Goal: Information Seeking & Learning: Learn about a topic

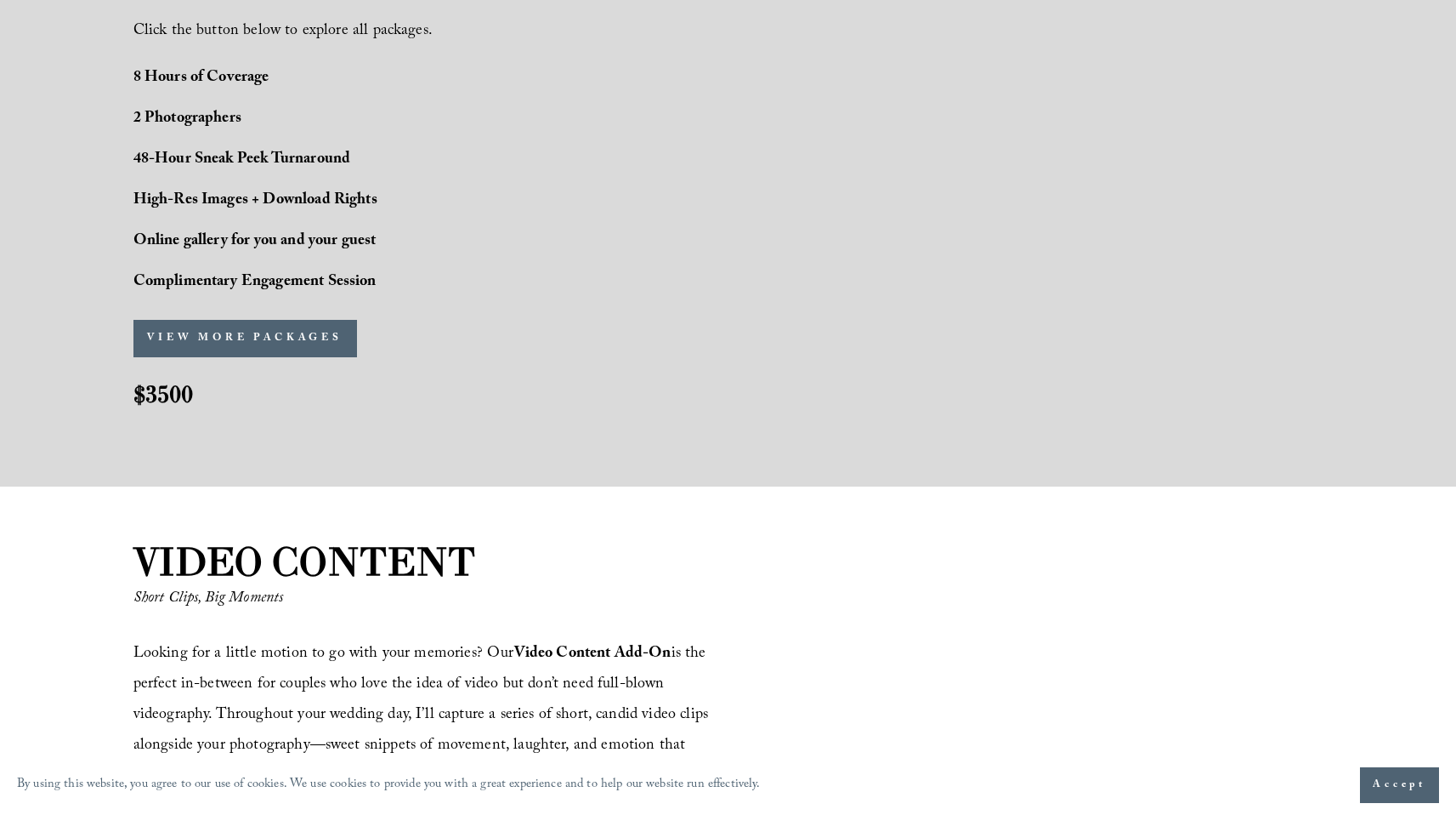
scroll to position [1407, 0]
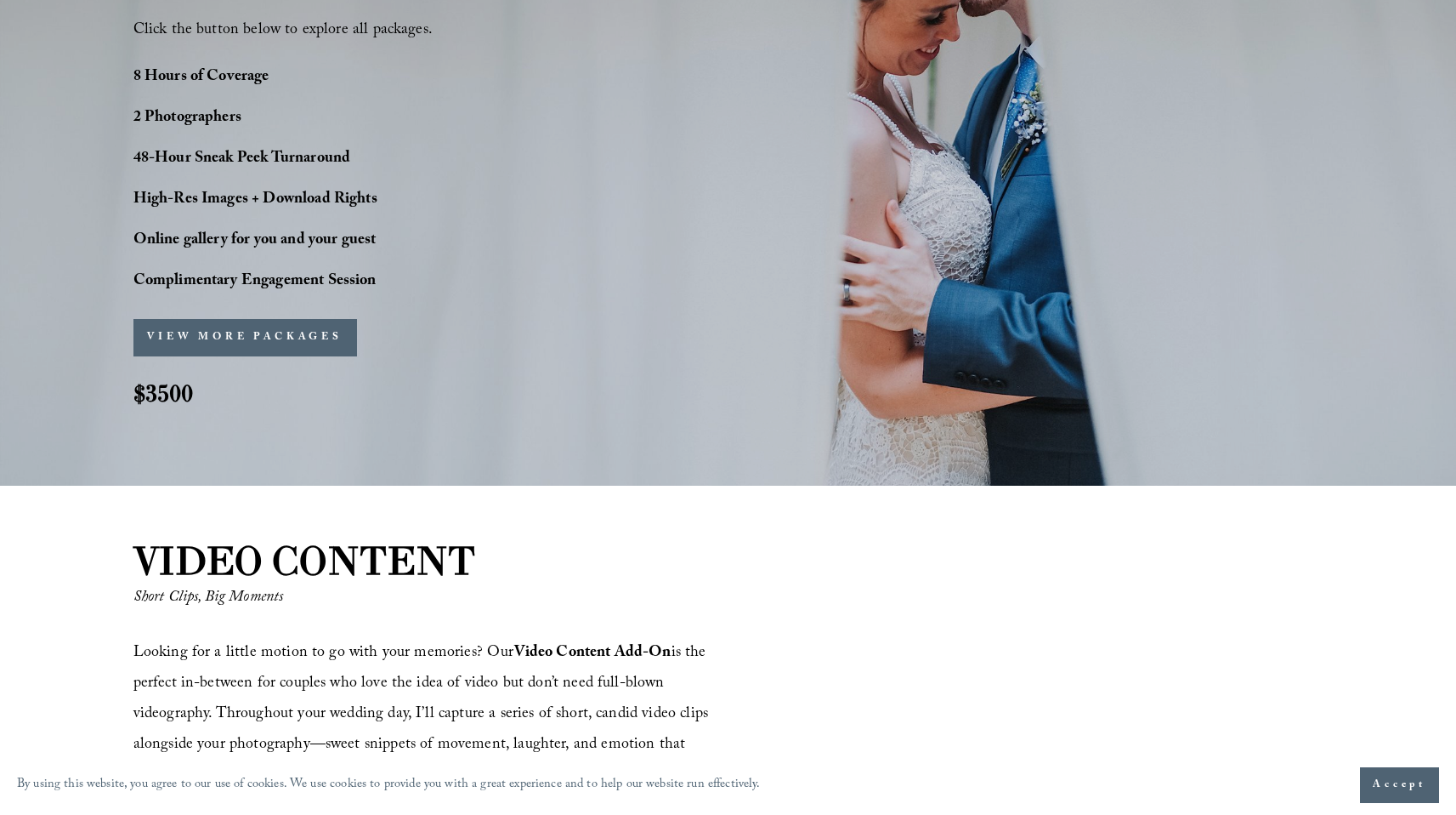
click at [286, 329] on button "VIEW MORE PACKAGES" at bounding box center [244, 337] width 223 height 37
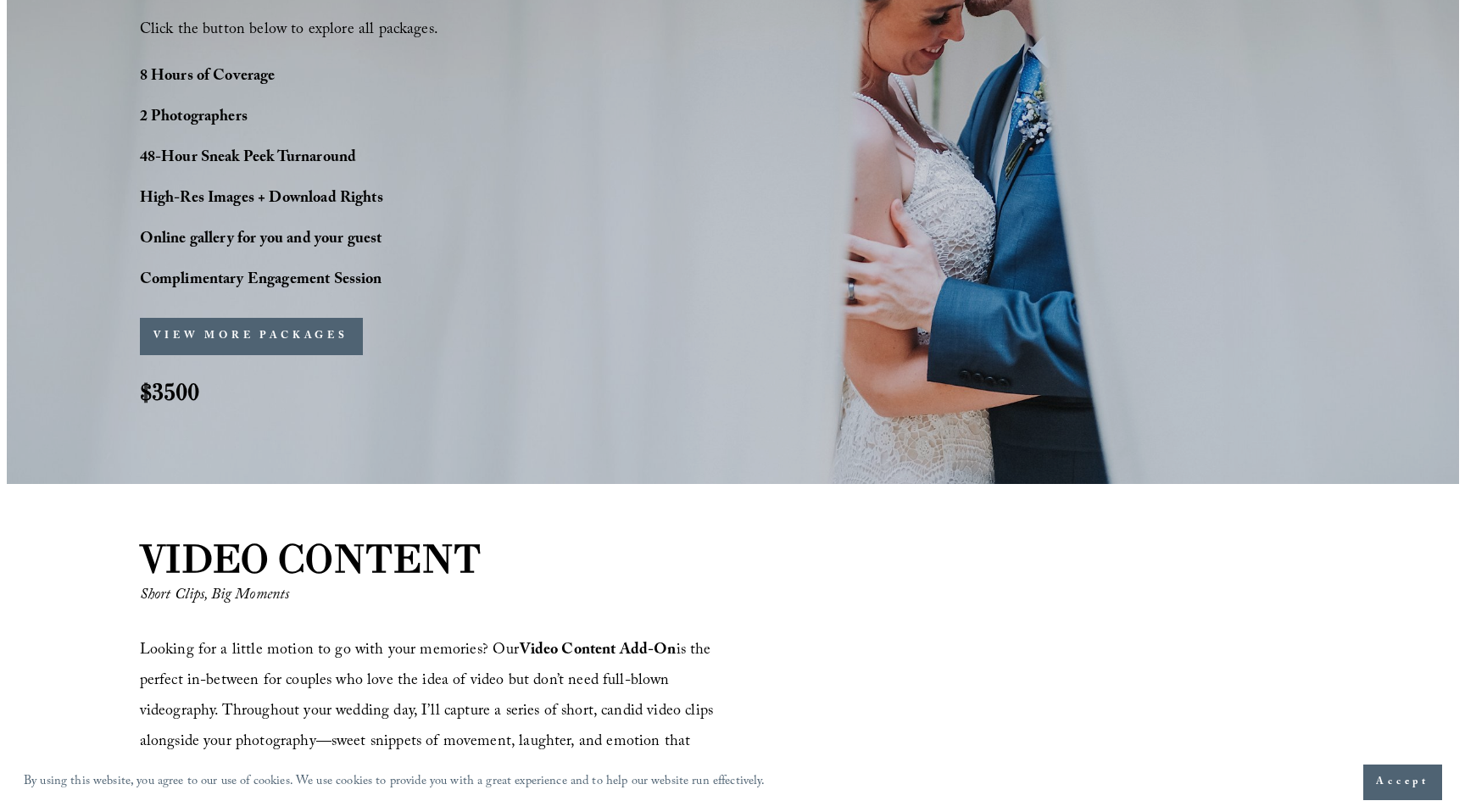
scroll to position [1405, 0]
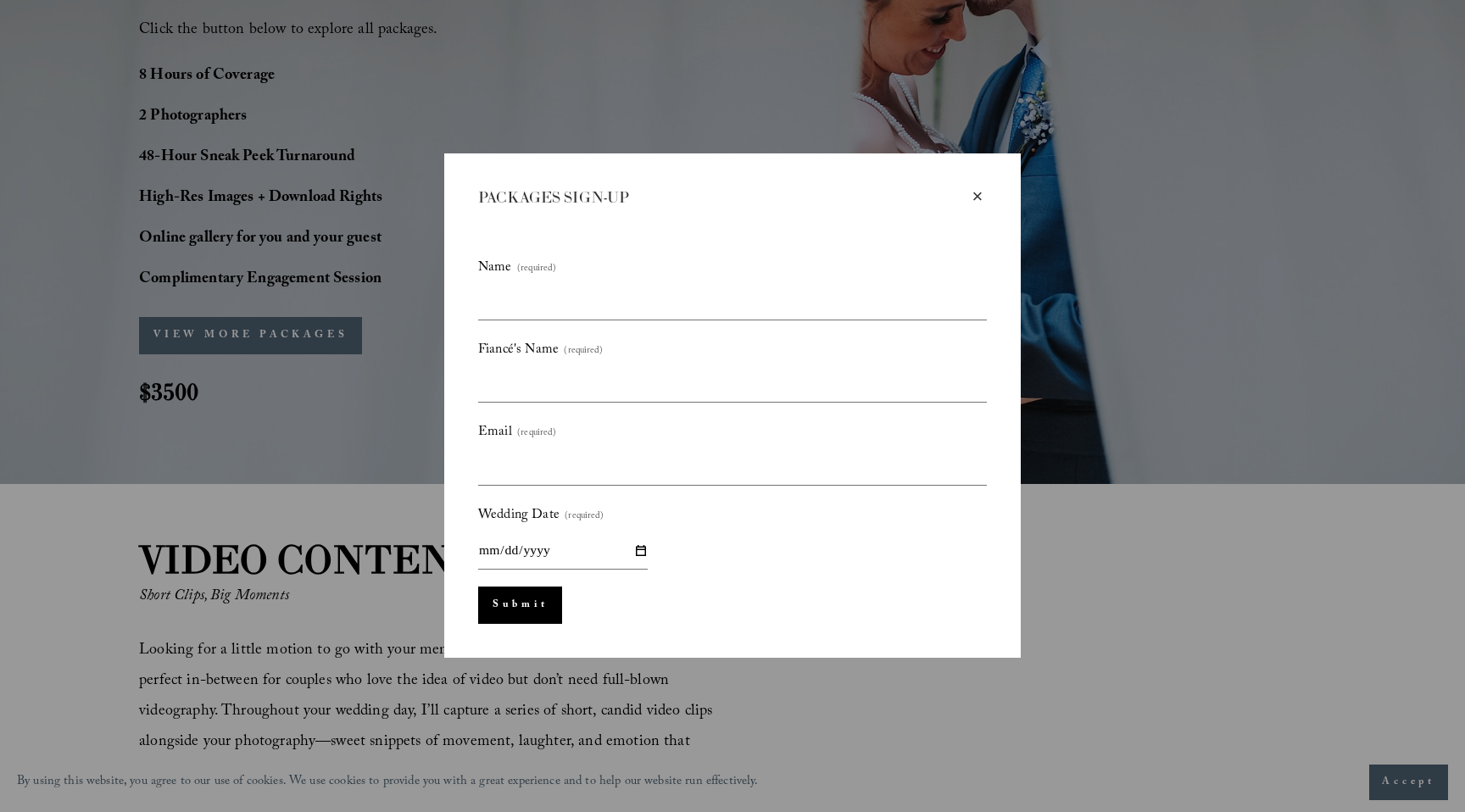
click at [980, 189] on div "×" at bounding box center [977, 196] width 19 height 19
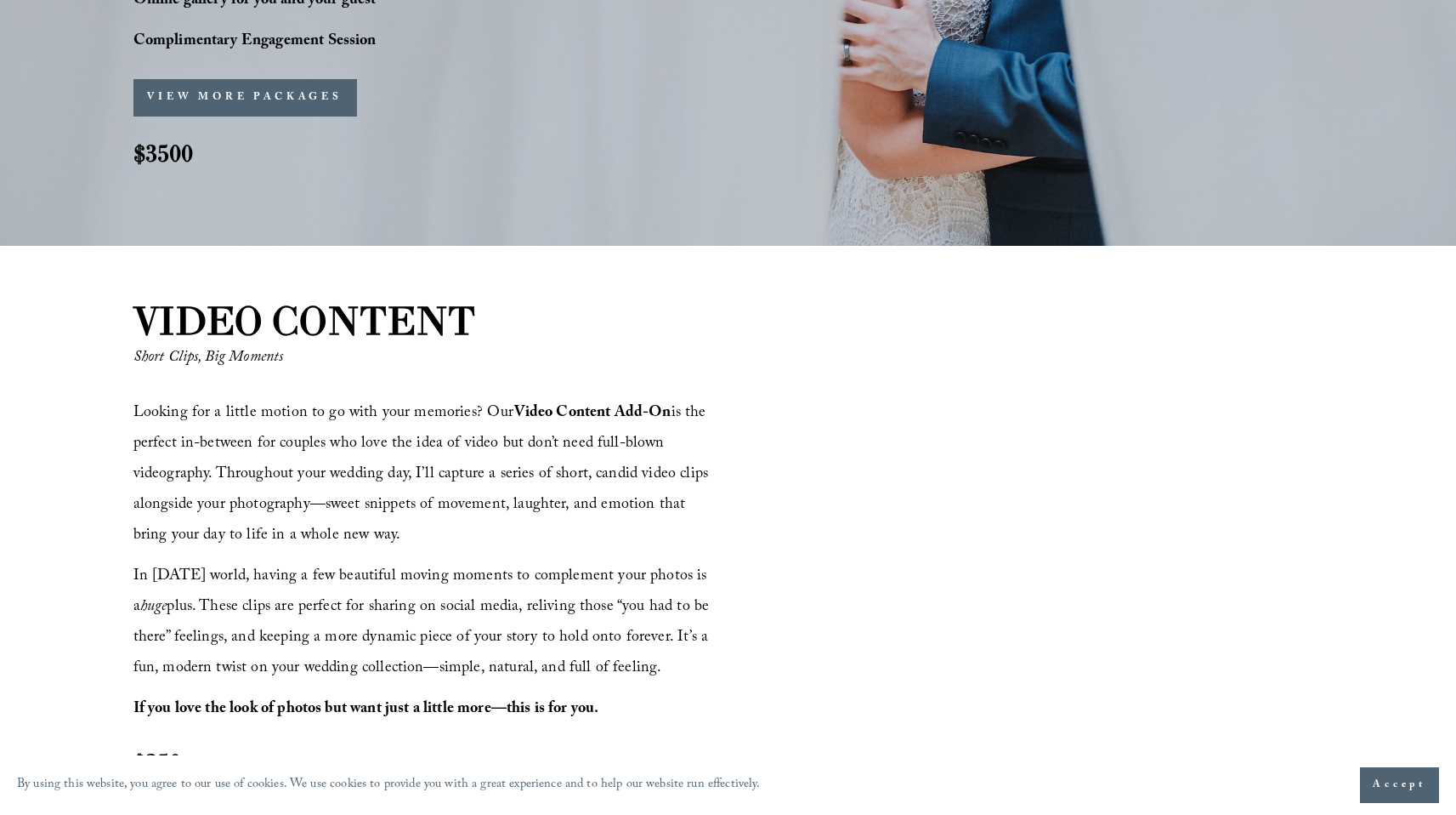
scroll to position [1641, 0]
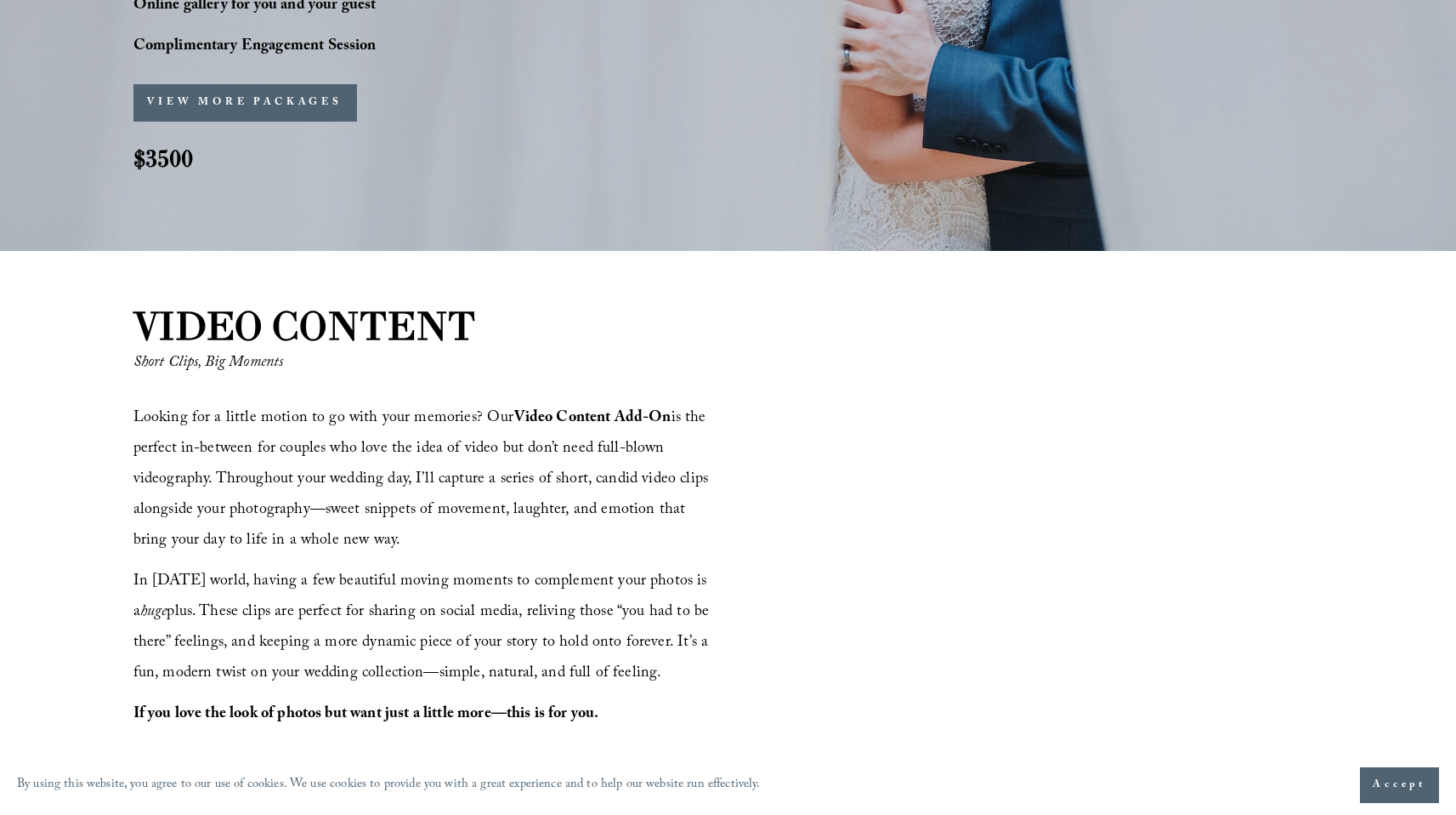
click at [203, 421] on span "Looking for a little motion to go with your memories? Our Video Content Add-On …" at bounding box center [423, 480] width 579 height 149
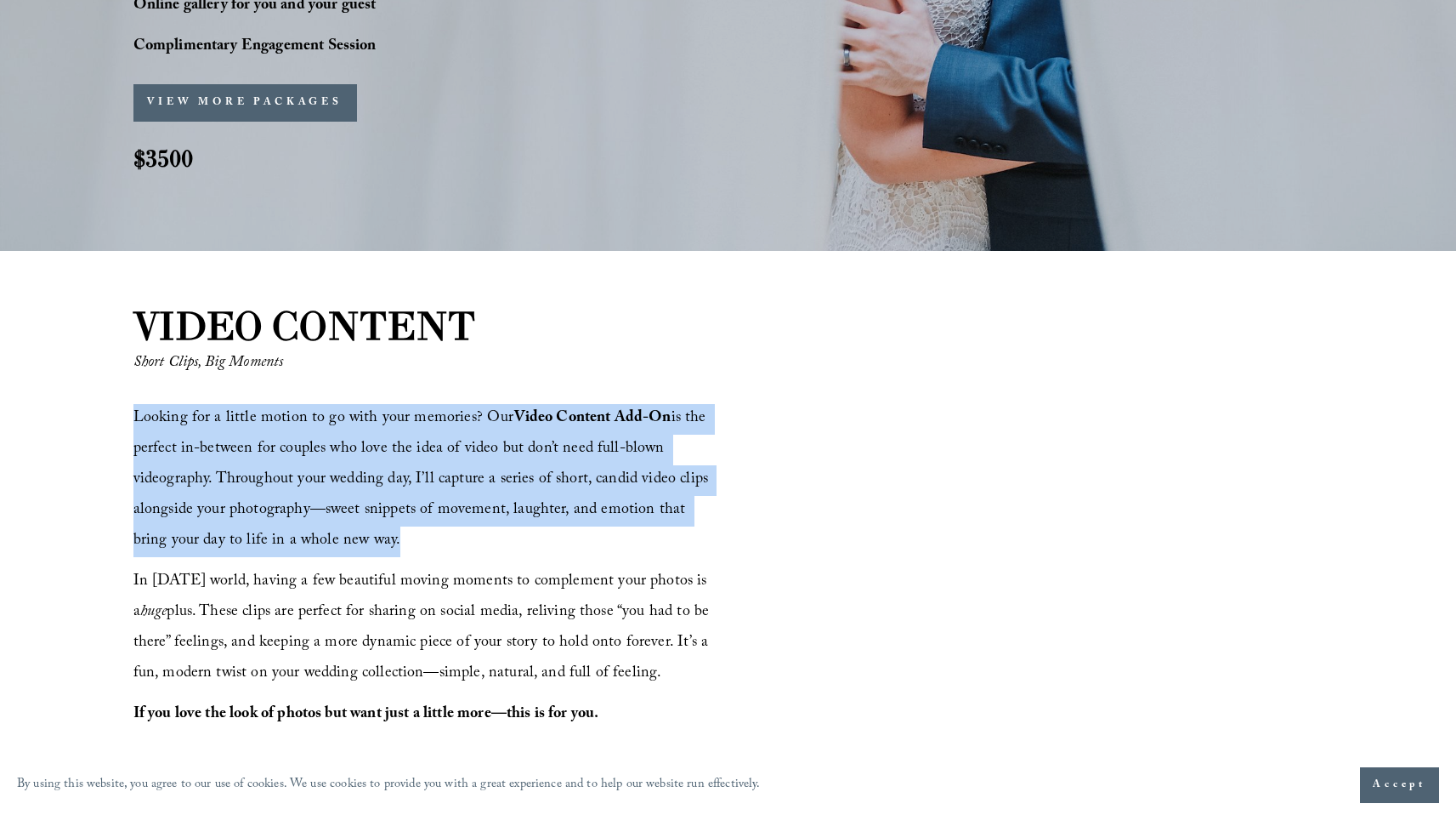
click at [203, 421] on span "Looking for a little motion to go with your memories? Our Video Content Add-On …" at bounding box center [423, 480] width 579 height 149
click at [190, 421] on span "Looking for a little motion to go with your memories? Our Video Content Add-On …" at bounding box center [423, 480] width 579 height 149
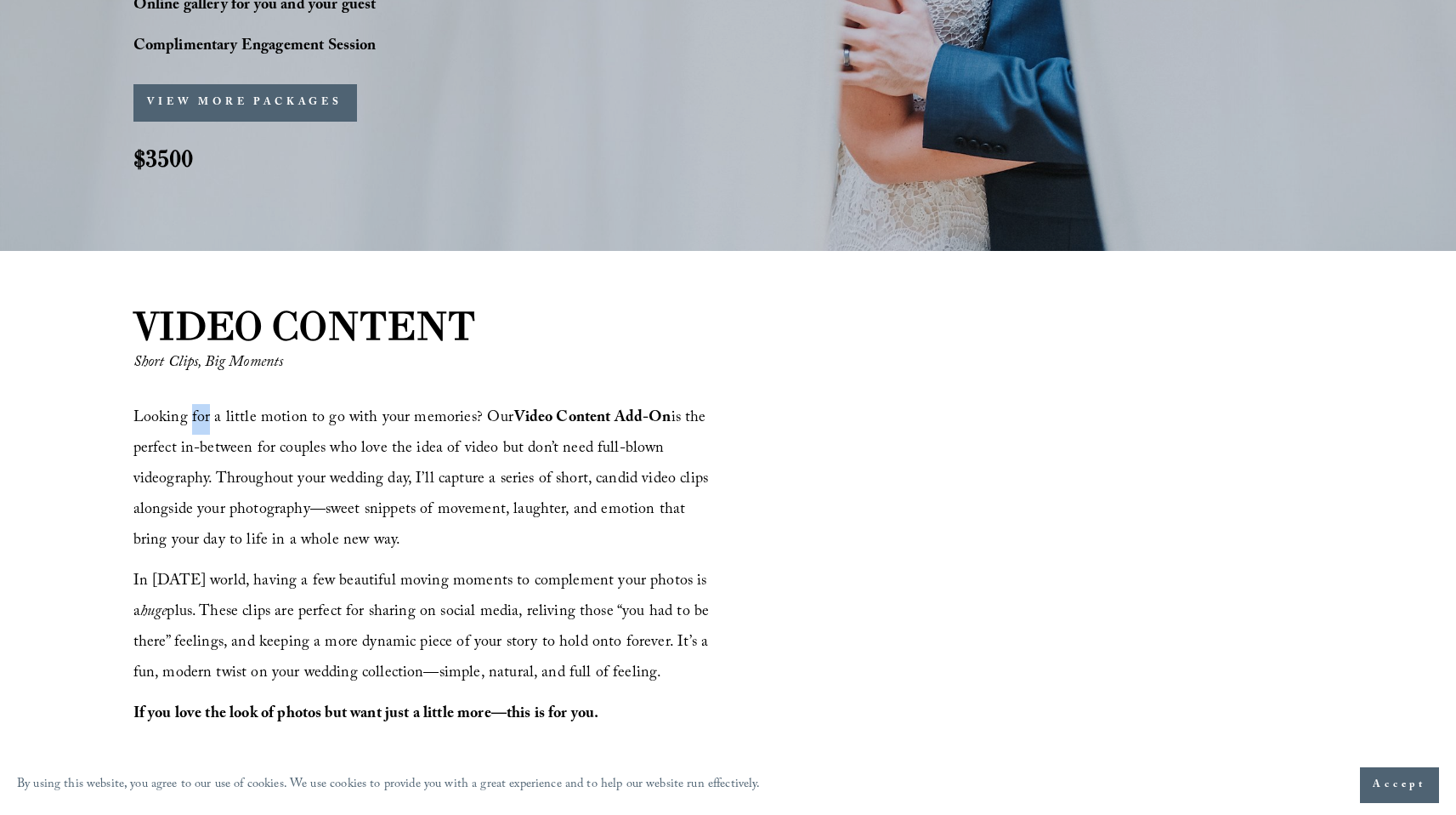
click at [190, 421] on span "Looking for a little motion to go with your memories? Our Video Content Add-On …" at bounding box center [423, 480] width 579 height 149
click at [169, 421] on span "Looking for a little motion to go with your memories? Our Video Content Add-On …" at bounding box center [423, 480] width 579 height 149
click at [148, 423] on span "Looking for a little motion to go with your memories? Our Video Content Add-On …" at bounding box center [423, 480] width 579 height 149
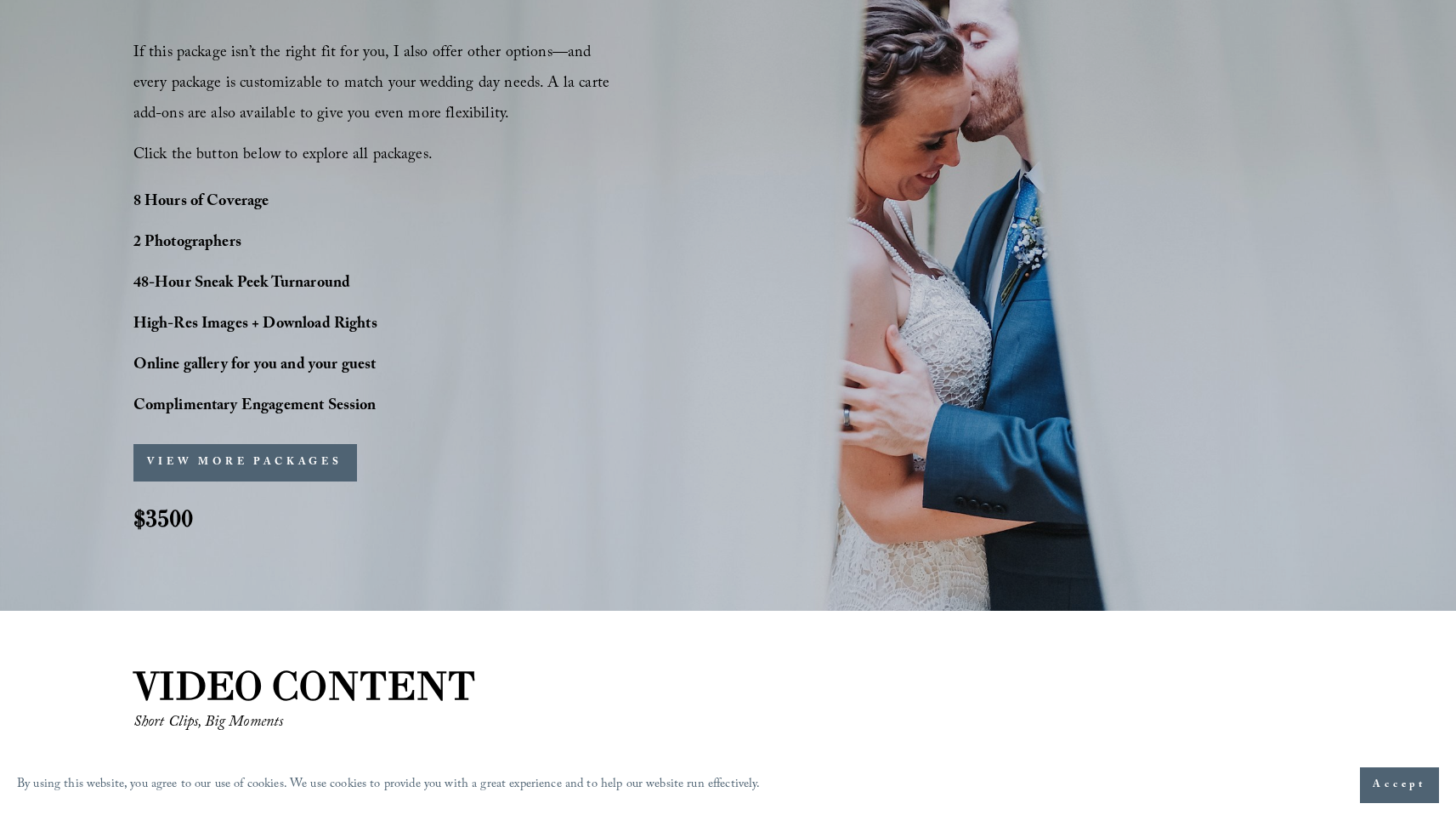
scroll to position [1284, 0]
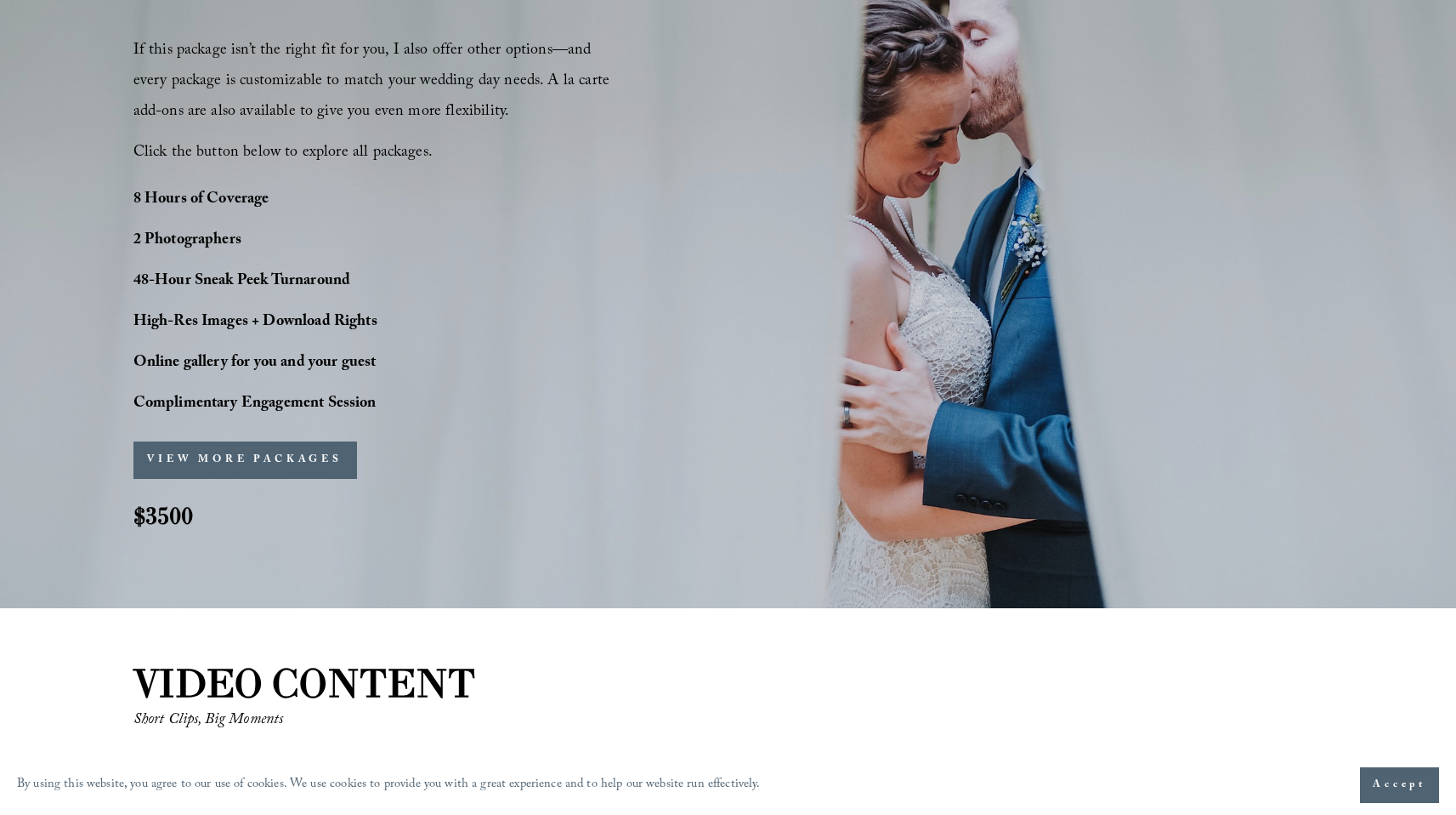
click at [267, 453] on button "VIEW MORE PACKAGES" at bounding box center [244, 459] width 223 height 37
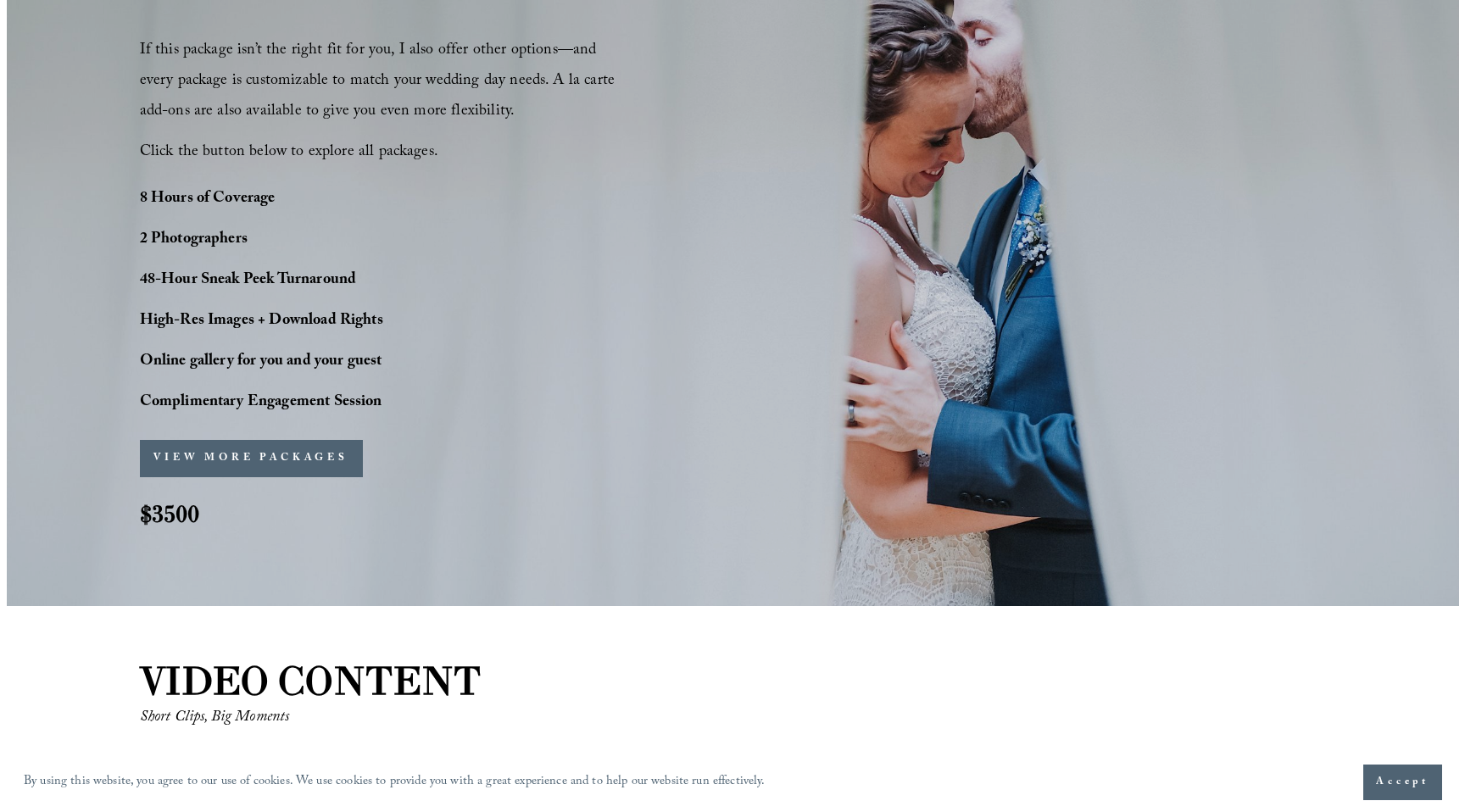
scroll to position [1283, 0]
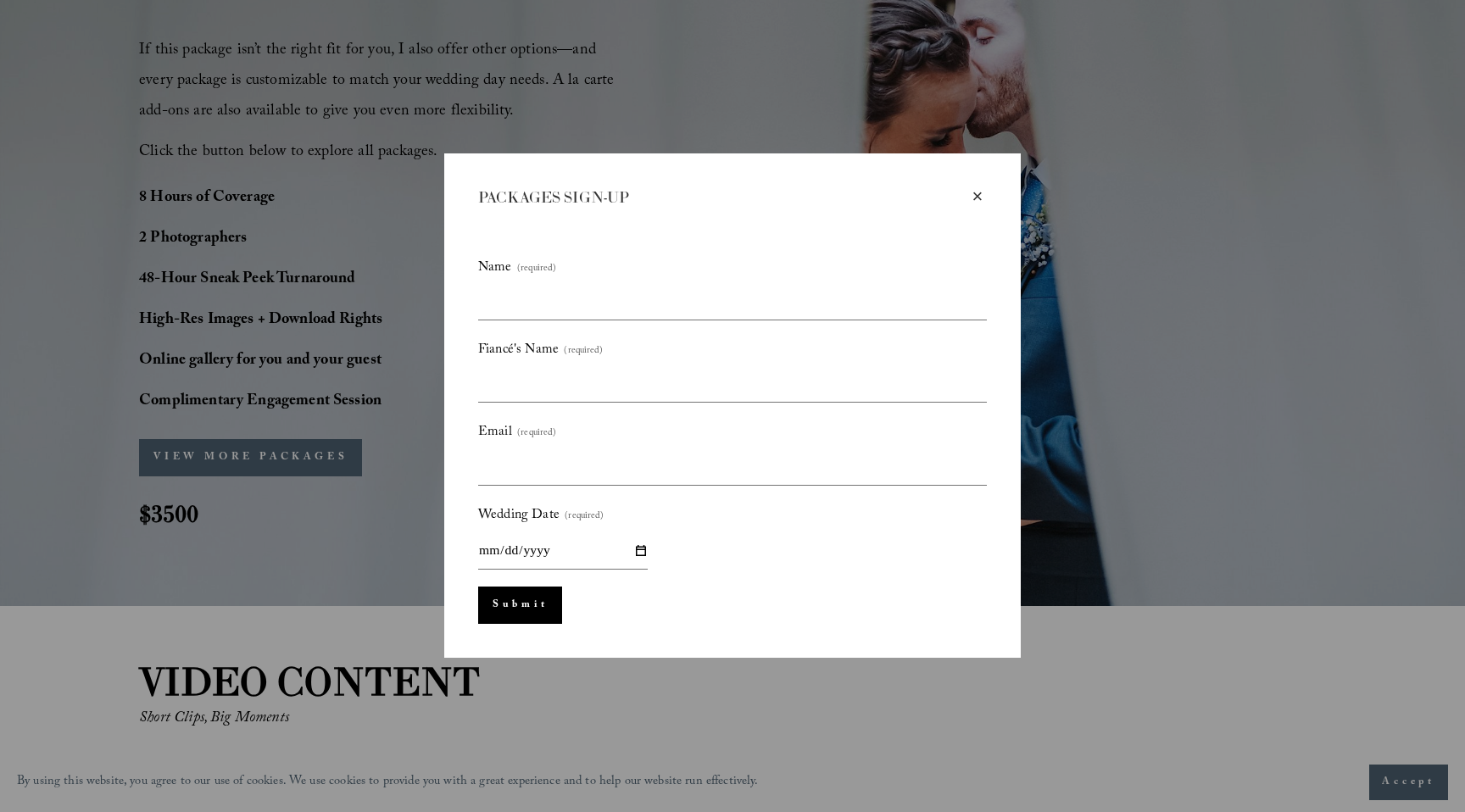
click at [976, 193] on div "×" at bounding box center [977, 196] width 19 height 19
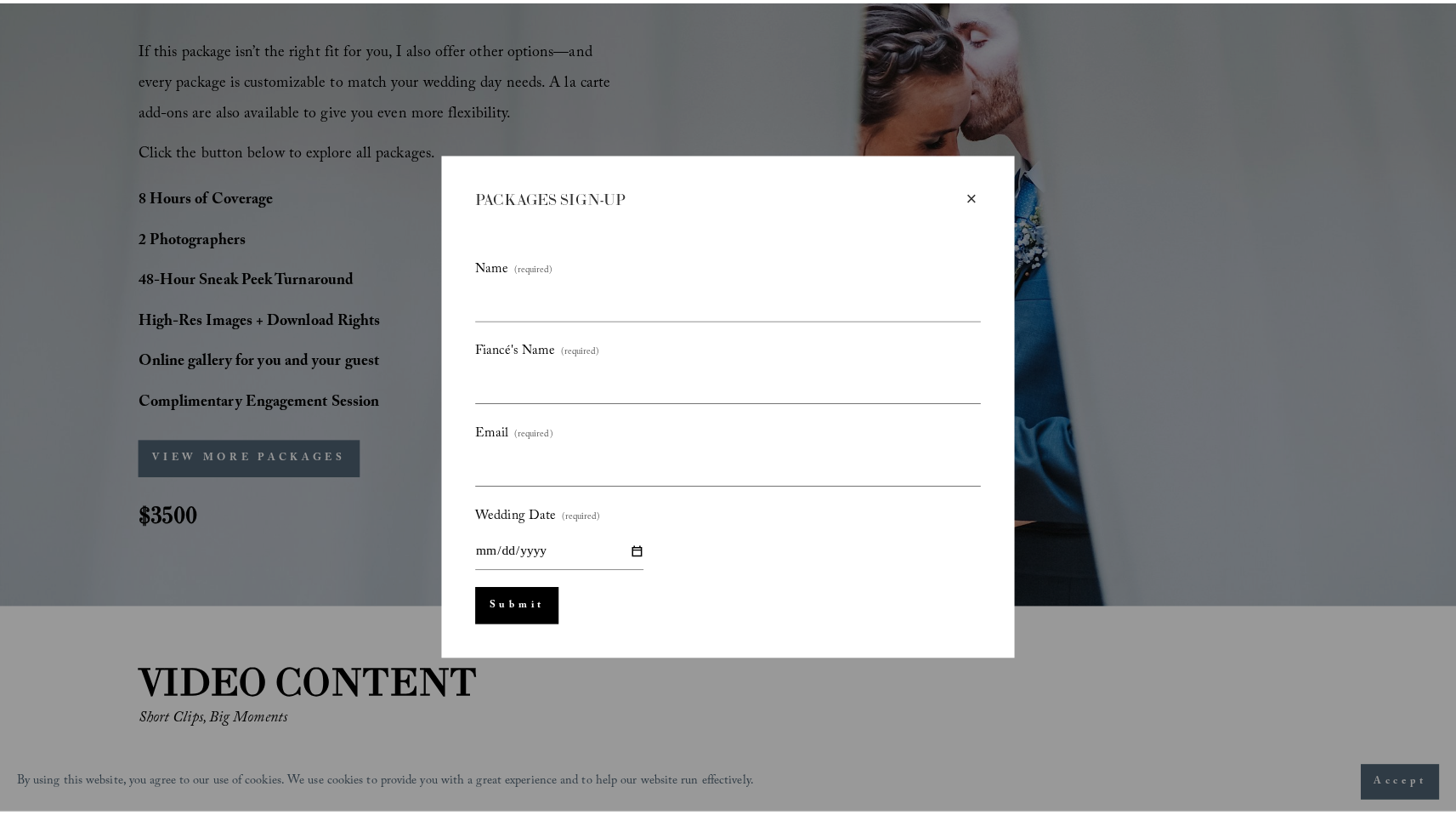
scroll to position [1284, 0]
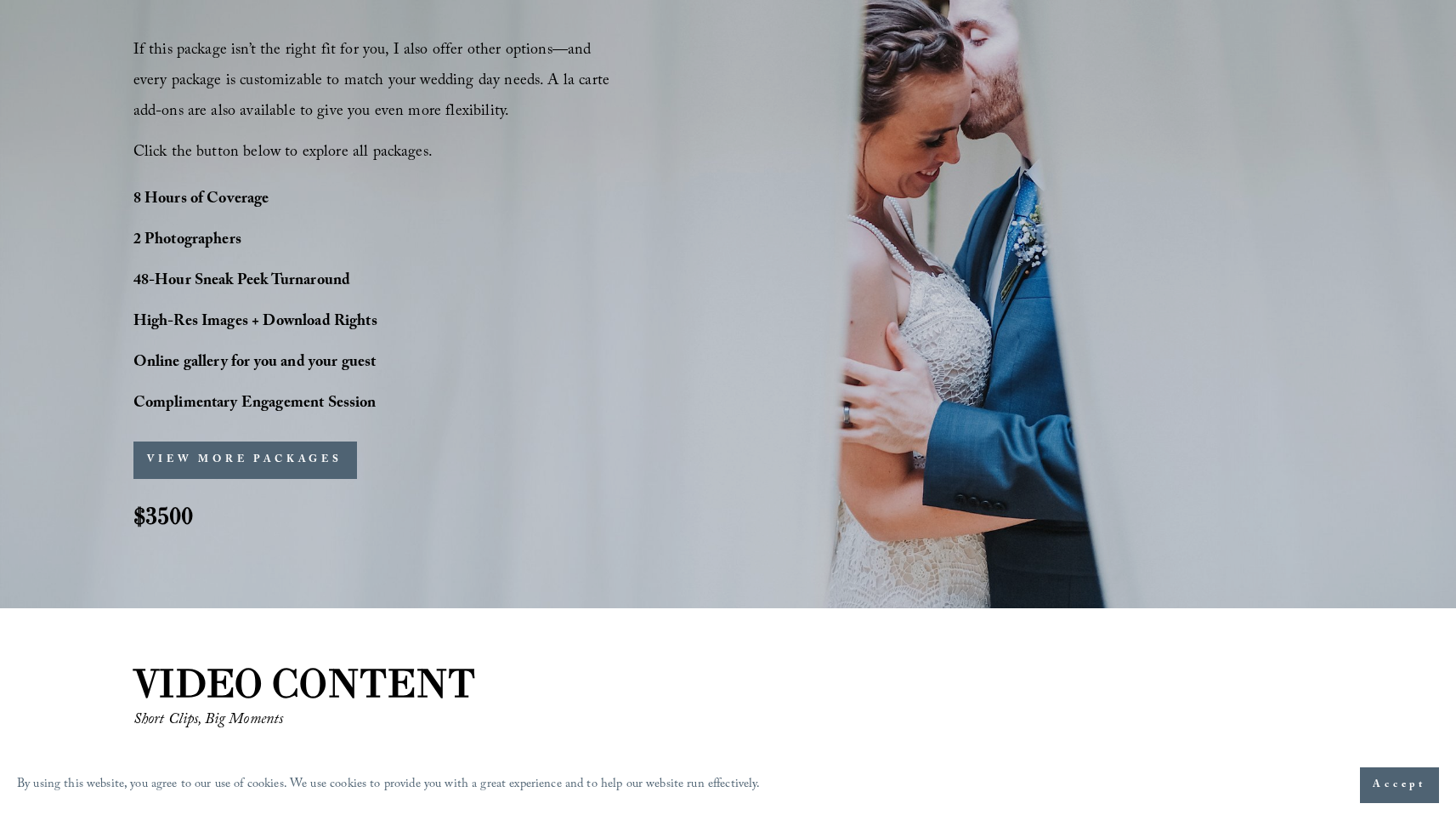
click at [305, 286] on strong "48-Hour Sneak Peek Turnaround" at bounding box center [241, 282] width 218 height 26
click at [287, 284] on strong "48-Hour Sneak Peek Turnaround" at bounding box center [241, 282] width 218 height 26
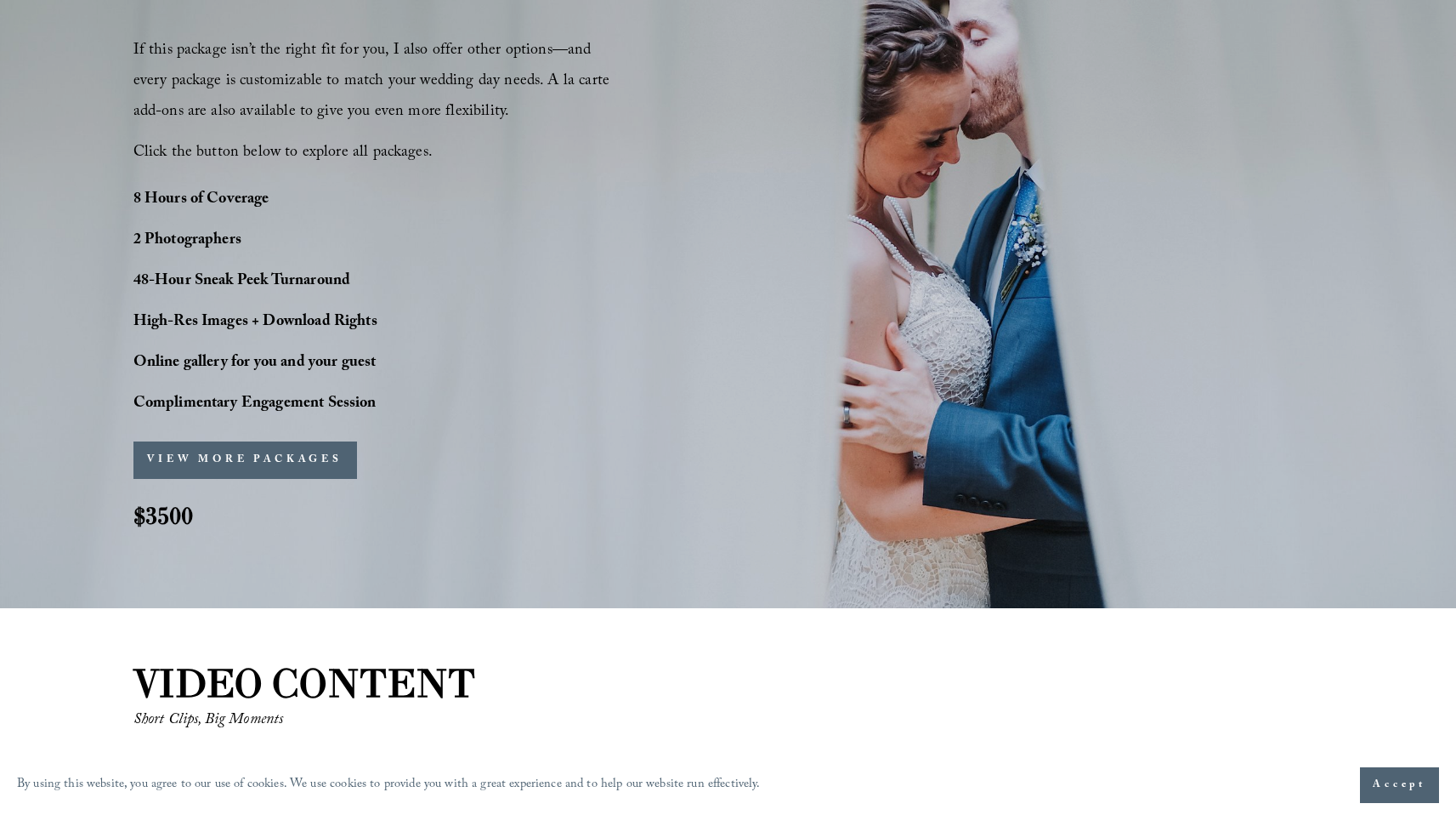
click at [272, 284] on strong "48-Hour Sneak Peek Turnaround" at bounding box center [241, 282] width 218 height 26
click at [255, 284] on strong "48-Hour Sneak Peek Turnaround" at bounding box center [241, 282] width 218 height 26
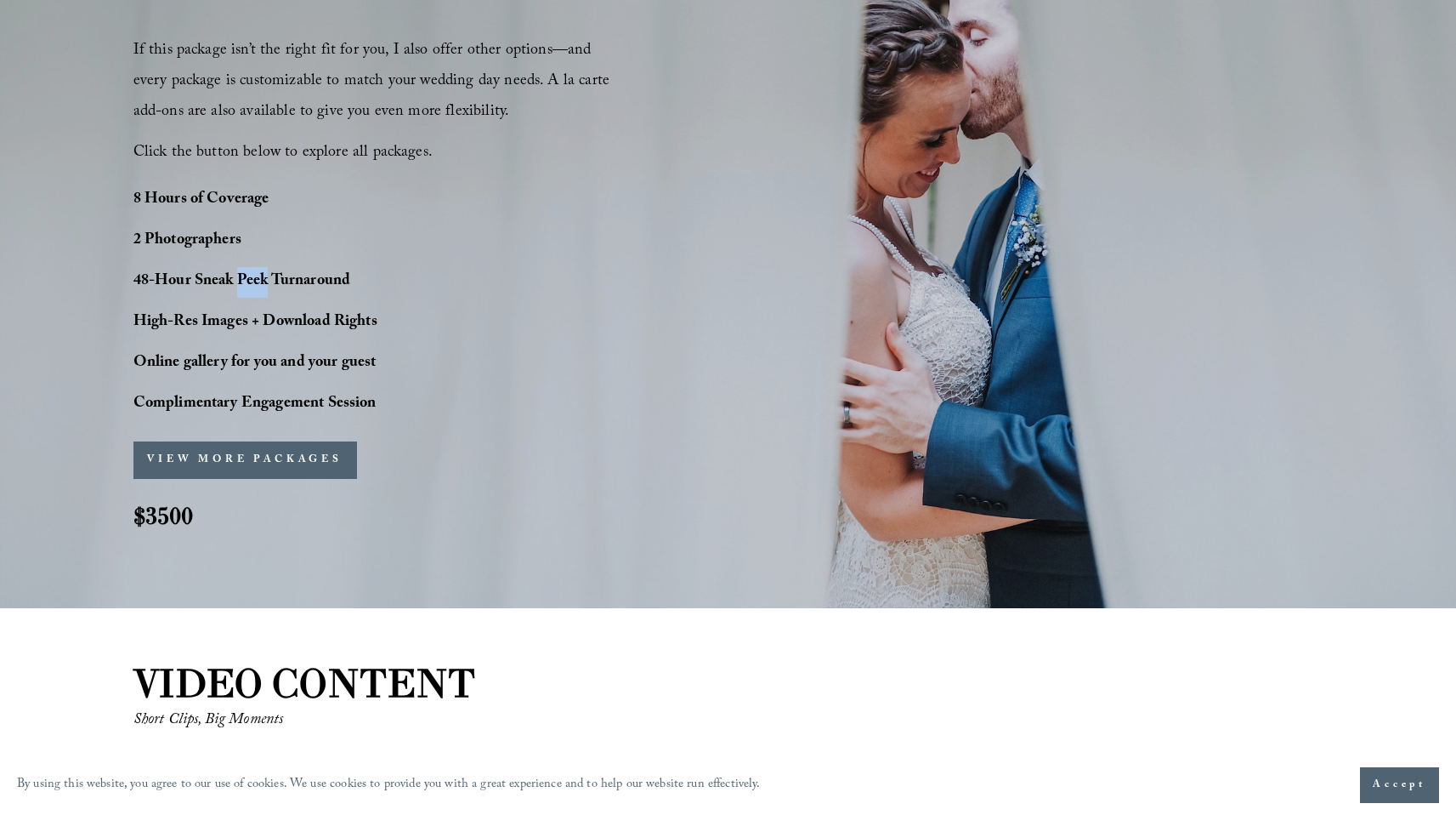
click at [242, 284] on strong "48-Hour Sneak Peek Turnaround" at bounding box center [241, 282] width 218 height 26
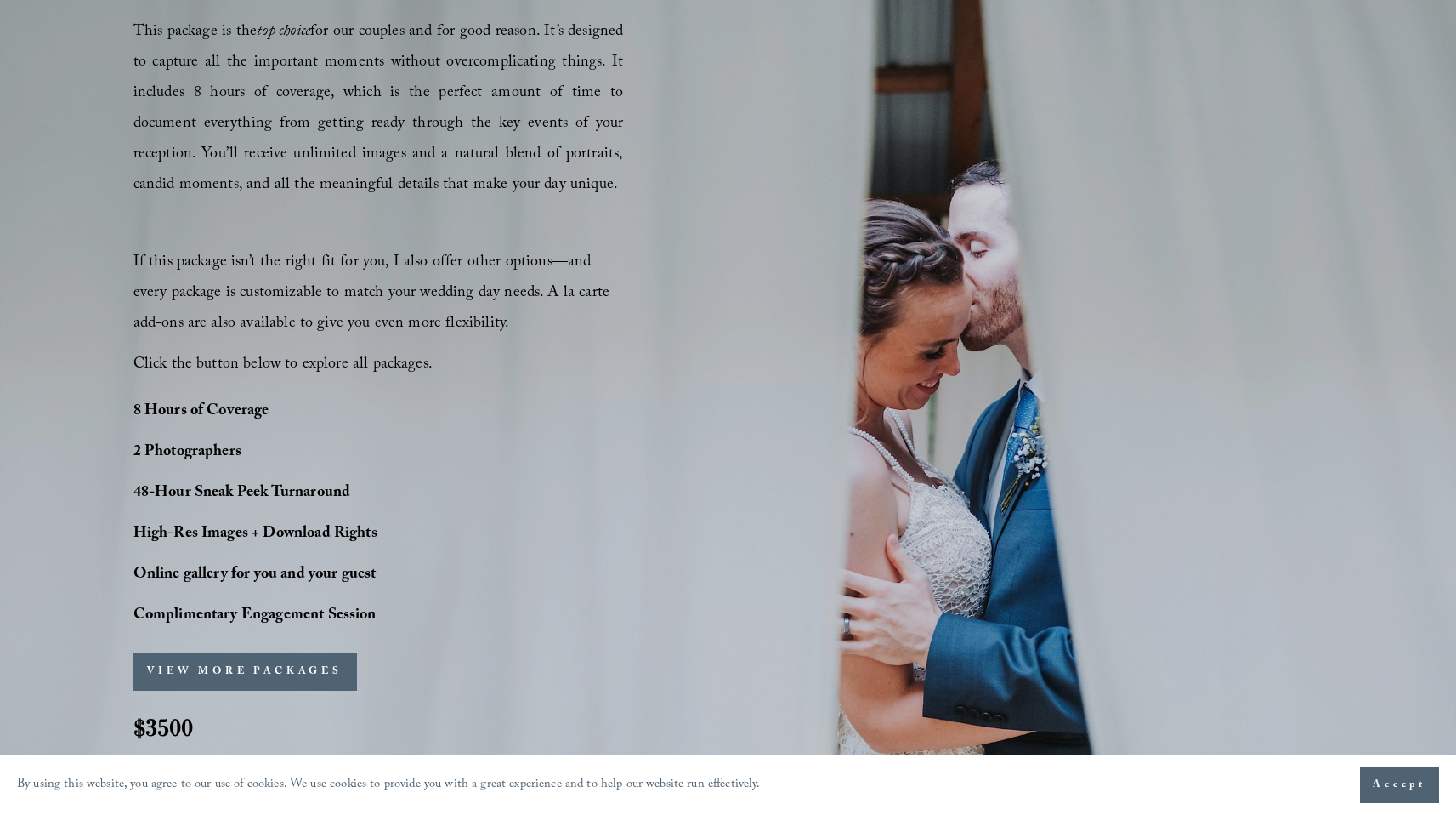
scroll to position [1062, 0]
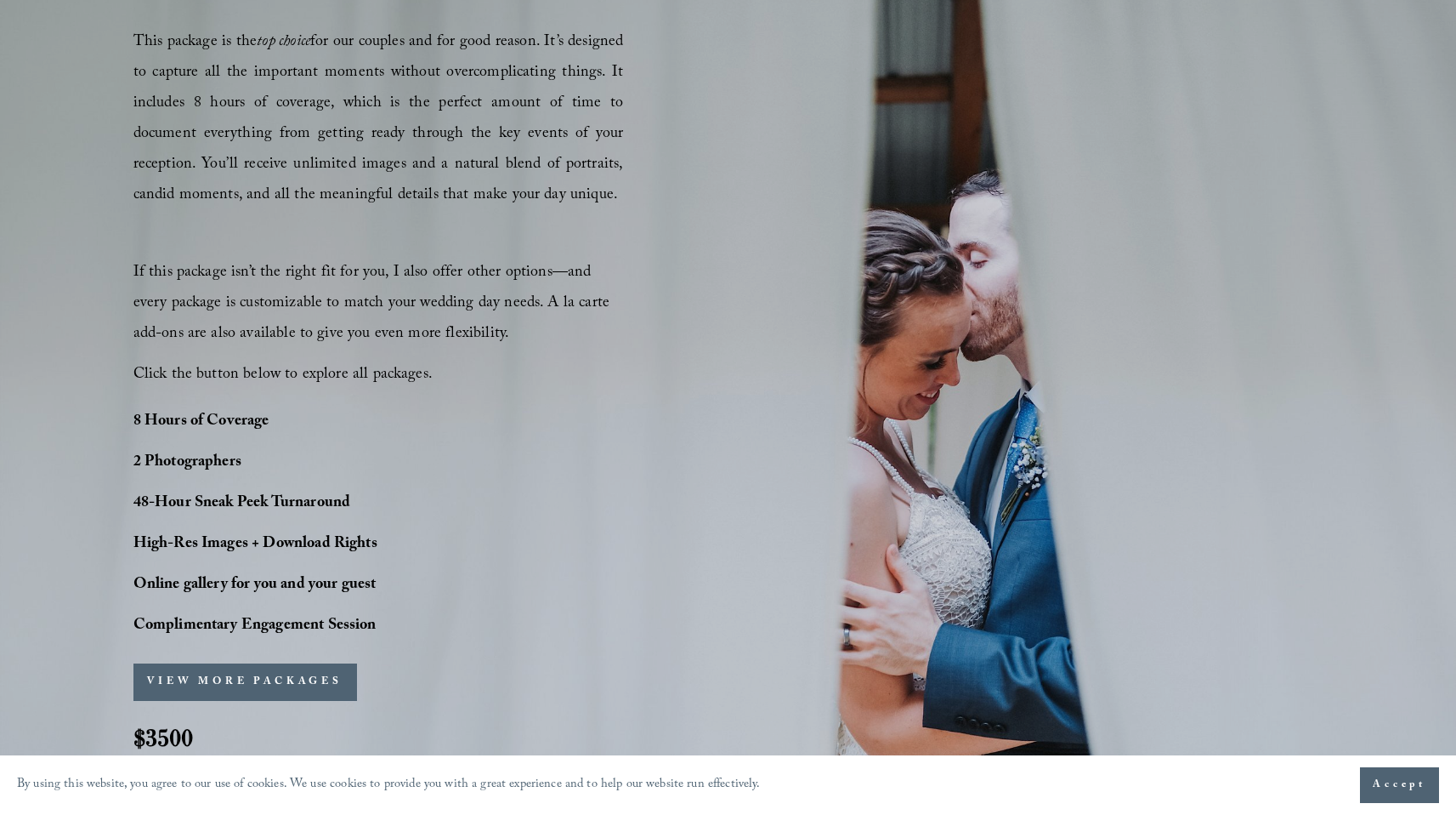
click at [217, 690] on button "VIEW MORE PACKAGES" at bounding box center [244, 682] width 223 height 37
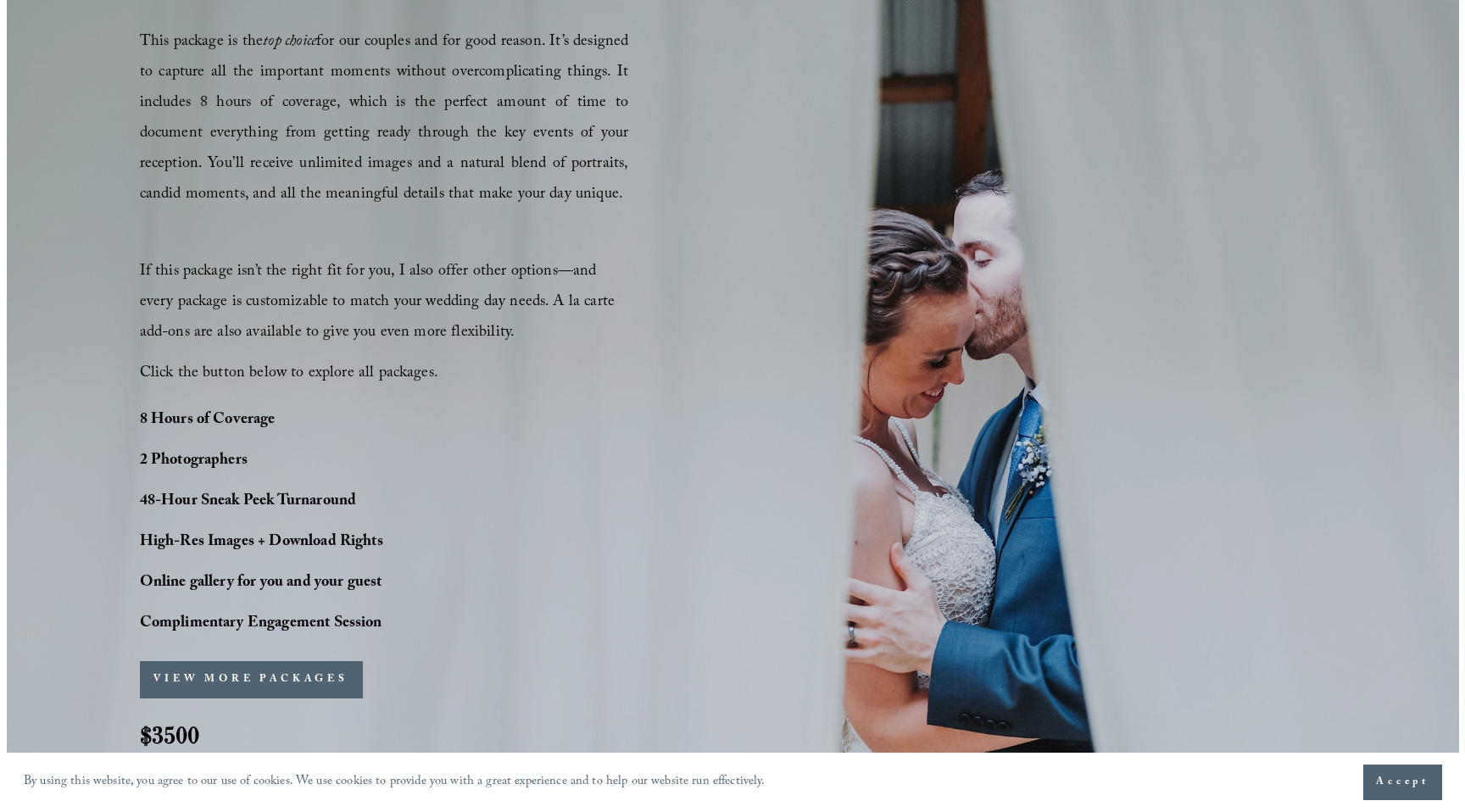
scroll to position [1062, 0]
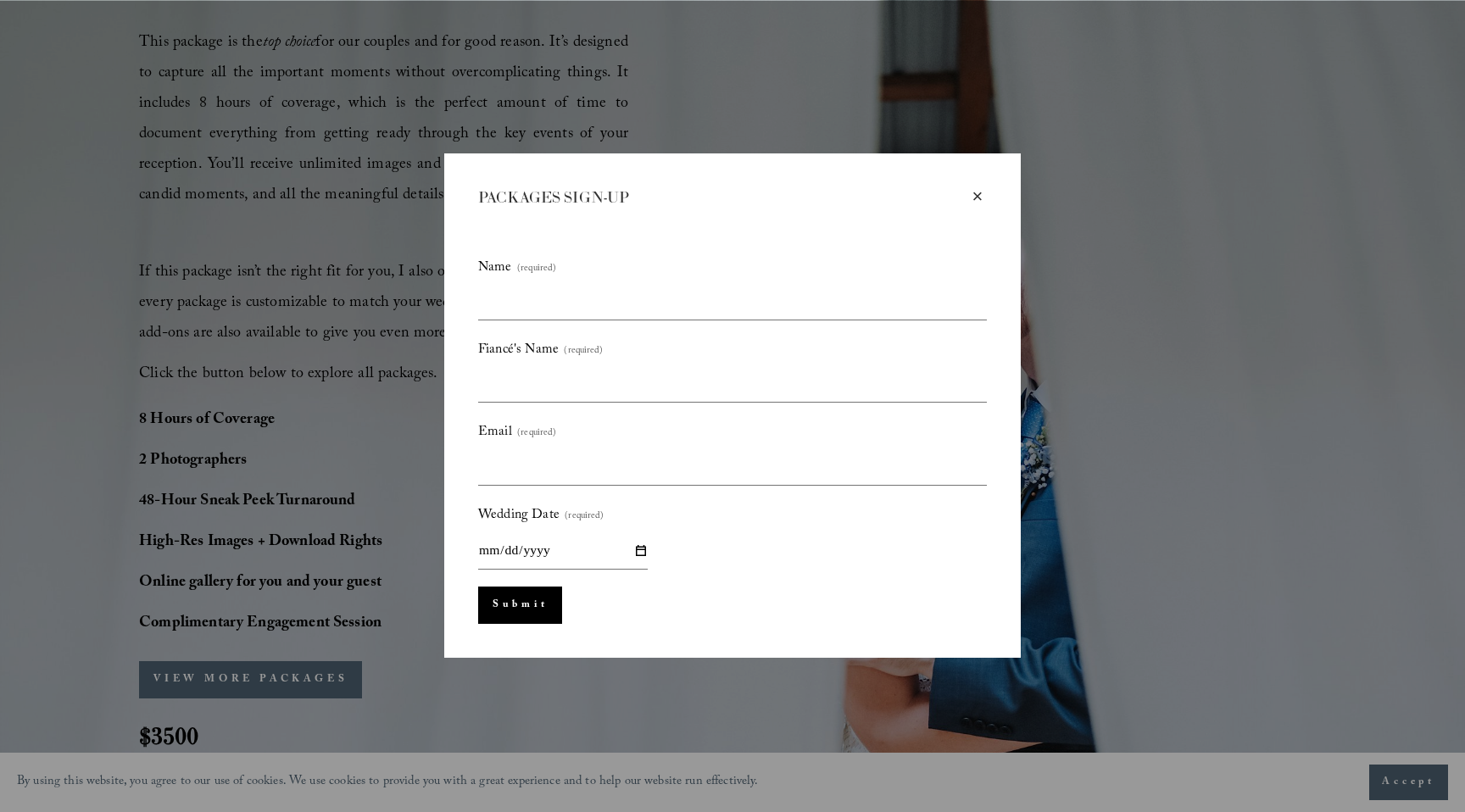
click at [977, 190] on div "×" at bounding box center [977, 196] width 19 height 19
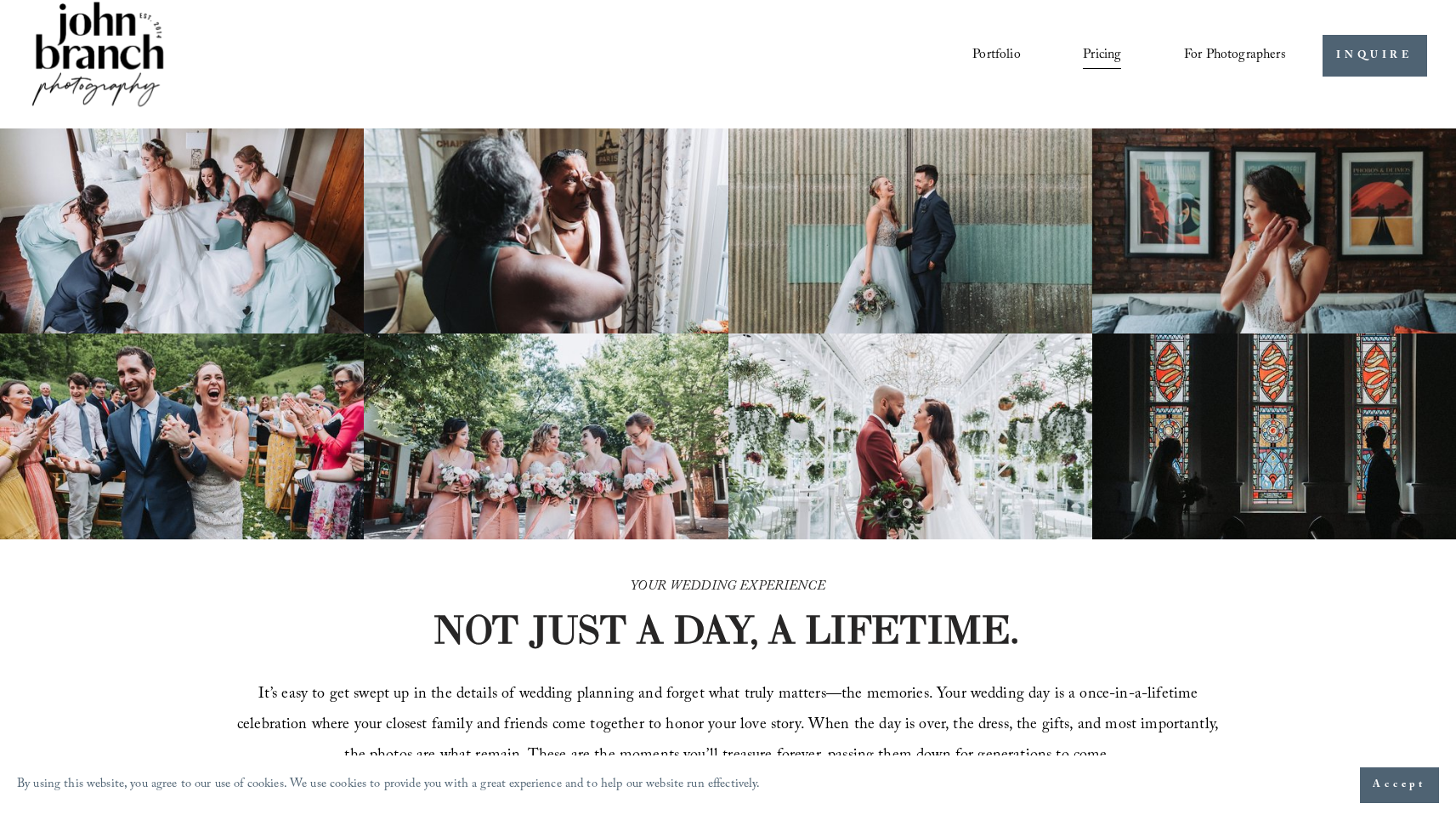
scroll to position [0, 0]
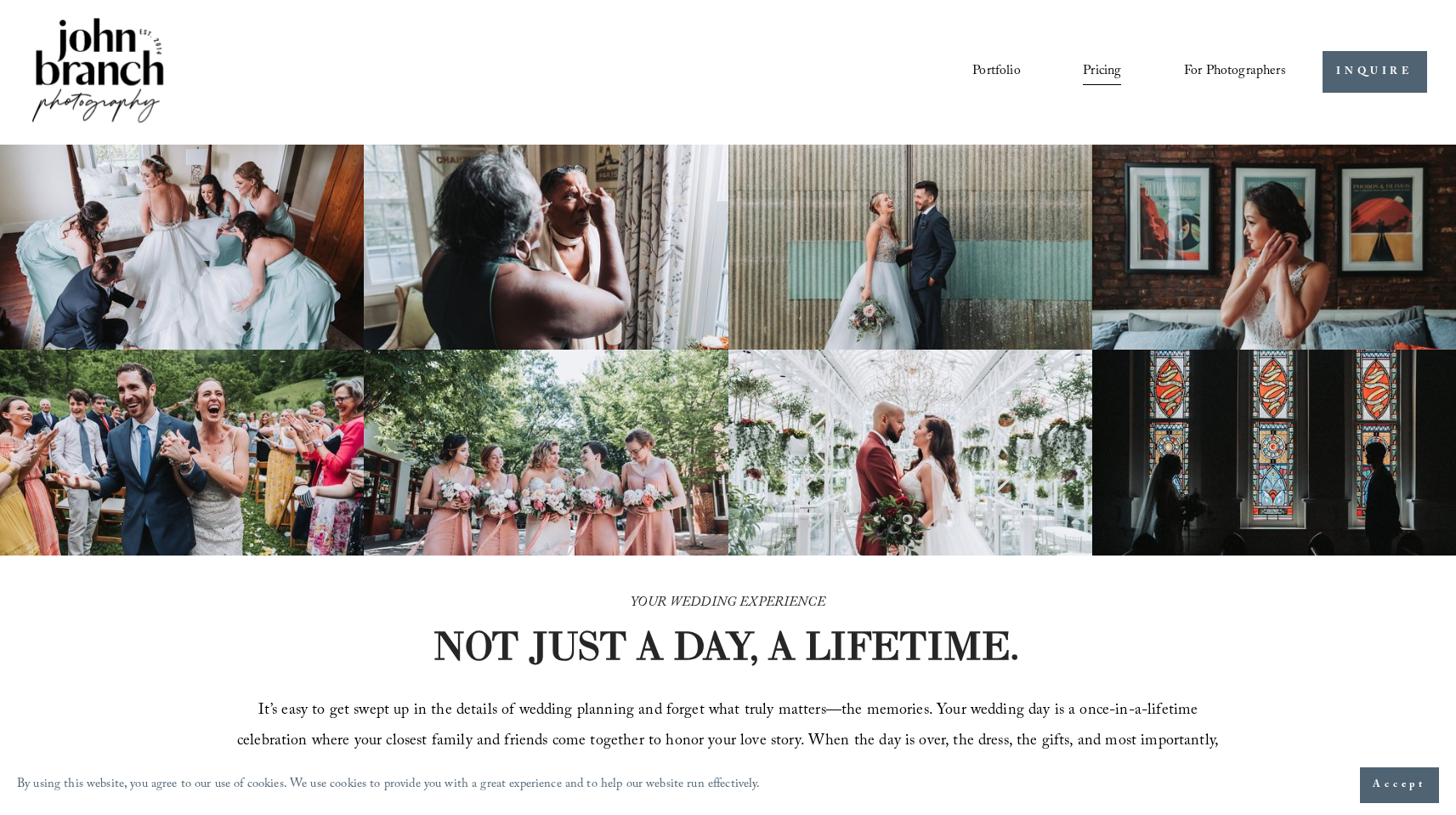
click at [994, 62] on link "Portfolio" at bounding box center [996, 71] width 47 height 29
